Goal: Information Seeking & Learning: Learn about a topic

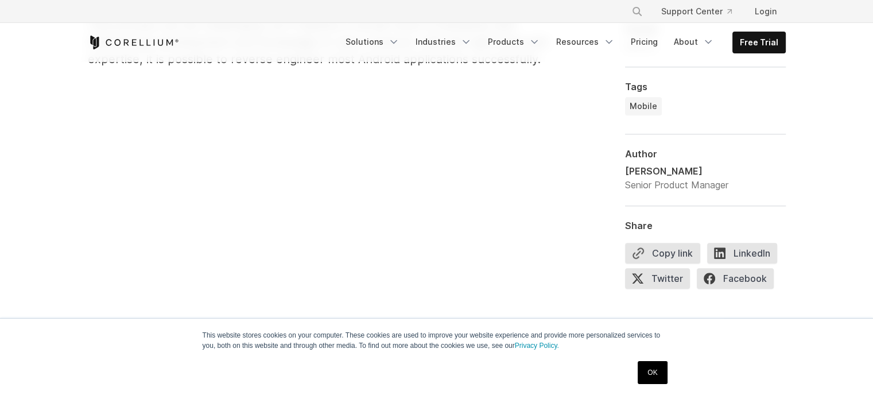
click at [663, 373] on link "OK" at bounding box center [651, 372] width 29 height 23
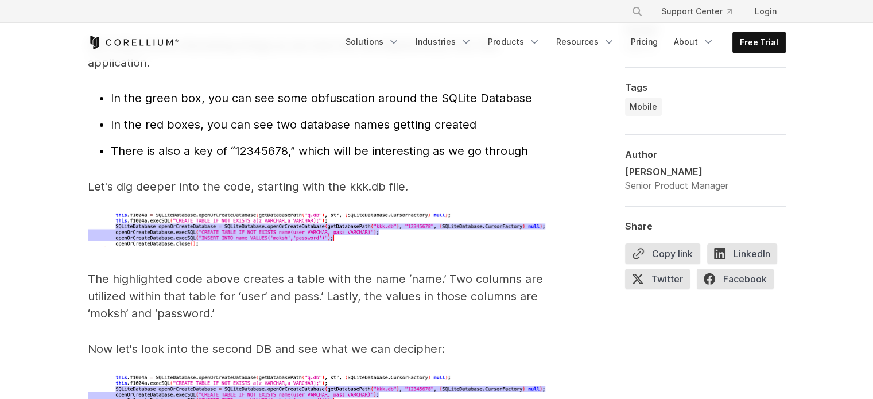
scroll to position [3729, 0]
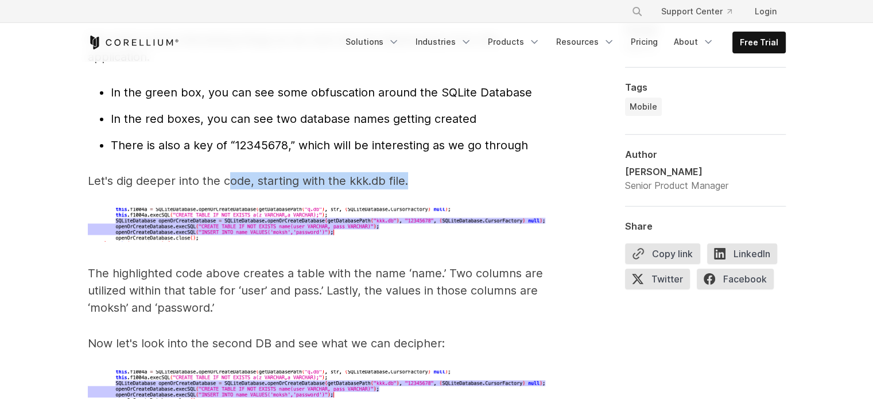
drag, startPoint x: 415, startPoint y: 165, endPoint x: 226, endPoint y: 155, distance: 189.5
click at [226, 172] on p "Let's dig deeper into the code, starting with the kkk.db file." at bounding box center [317, 180] width 459 height 17
click at [417, 172] on p "Let's dig deeper into the code, starting with the kkk.db file." at bounding box center [317, 180] width 459 height 17
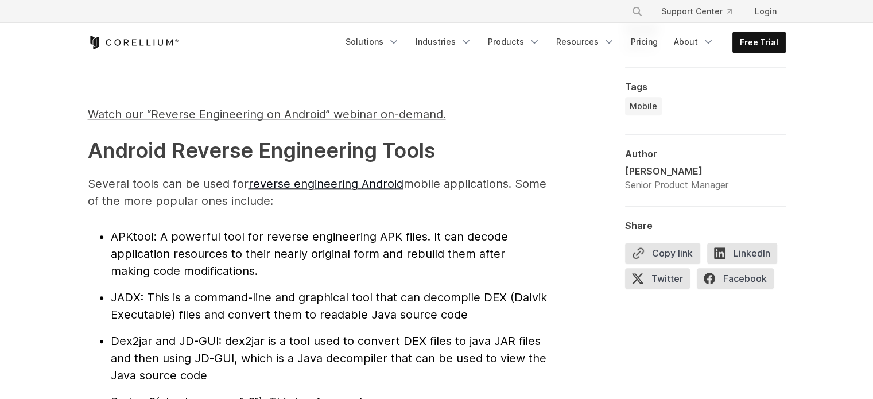
scroll to position [1090, 0]
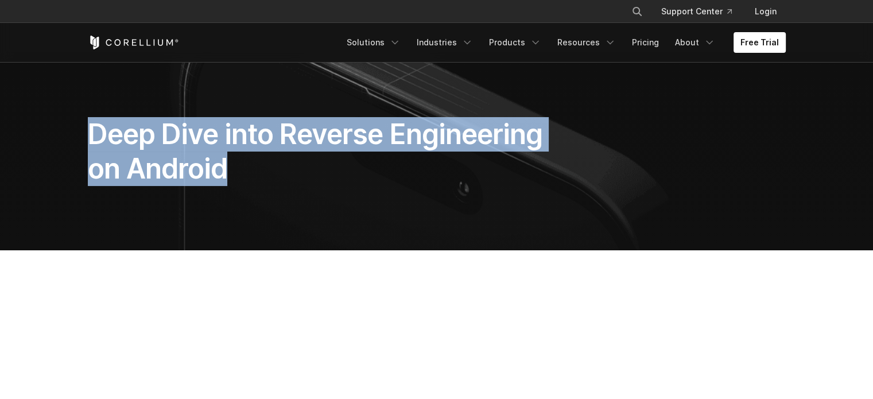
drag, startPoint x: 242, startPoint y: 179, endPoint x: 79, endPoint y: 139, distance: 167.1
click at [79, 139] on div "Deep Dive into Reverse Engineering on Android" at bounding box center [316, 156] width 480 height 78
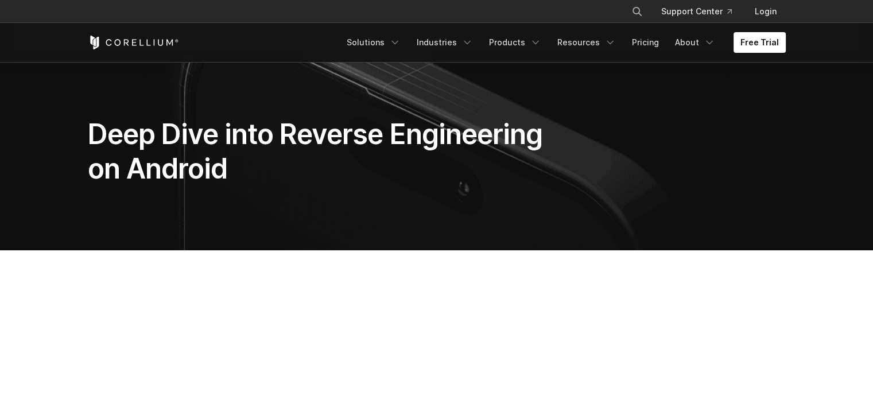
click at [342, 211] on section "Deep Dive into Reverse Engineering on Android" at bounding box center [436, 156] width 873 height 188
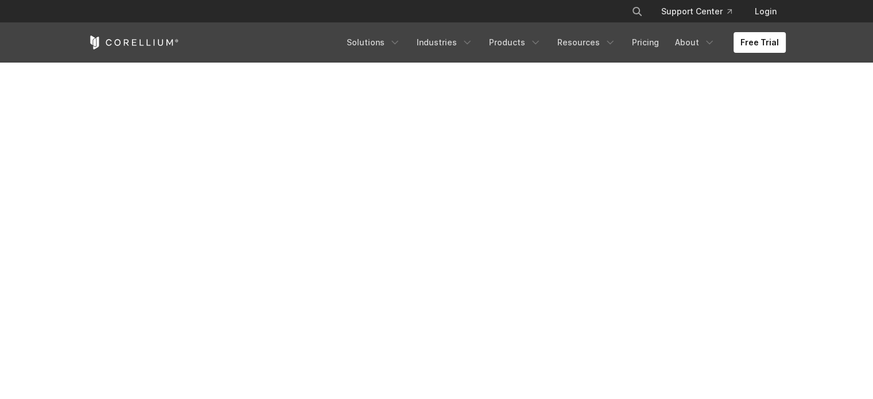
scroll to position [344, 0]
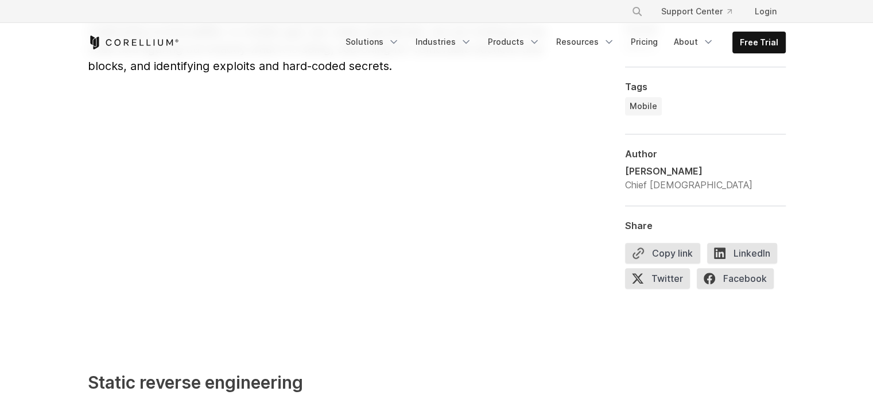
scroll to position [1127, 0]
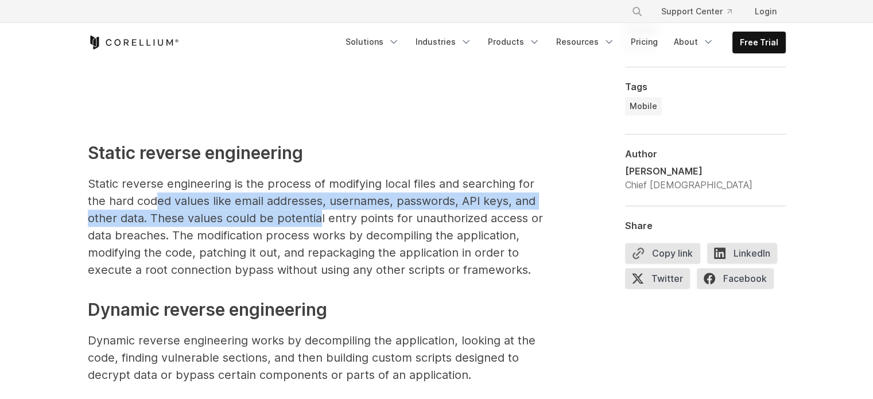
drag, startPoint x: 159, startPoint y: 193, endPoint x: 321, endPoint y: 221, distance: 164.1
click at [320, 219] on p "Static reverse engineering is the process of modifying local files and searchin…" at bounding box center [317, 226] width 459 height 103
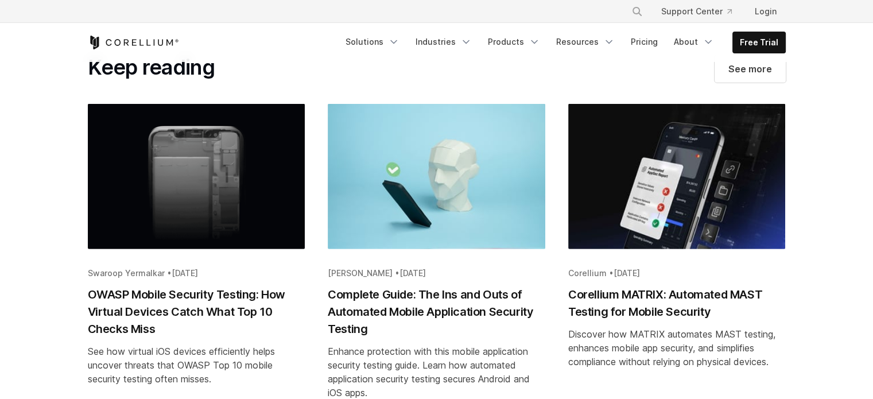
scroll to position [3421, 0]
